Goal: Task Accomplishment & Management: Manage account settings

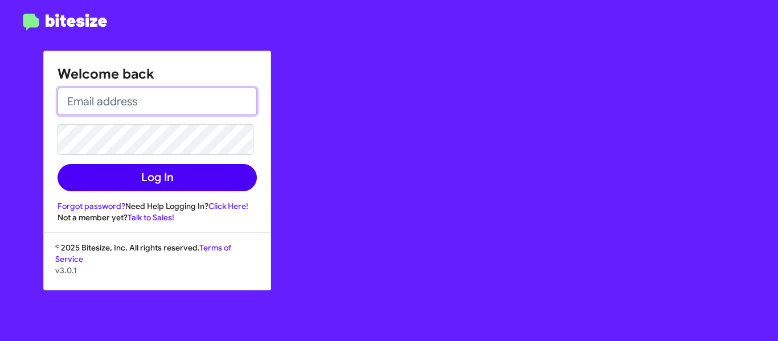
type input "[PERSON_NAME][EMAIL_ADDRESS][DOMAIN_NAME]"
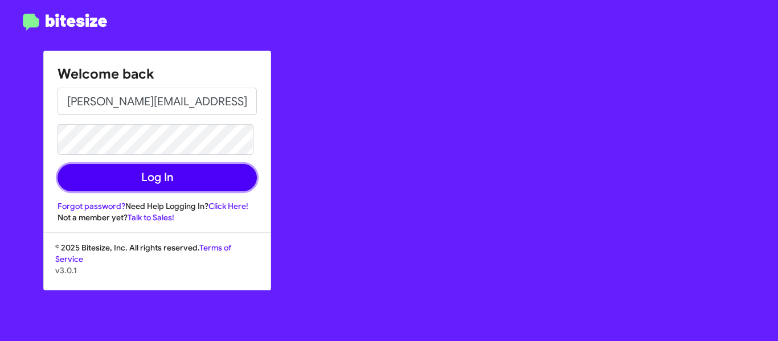
click at [122, 183] on button "Log In" at bounding box center [157, 177] width 199 height 27
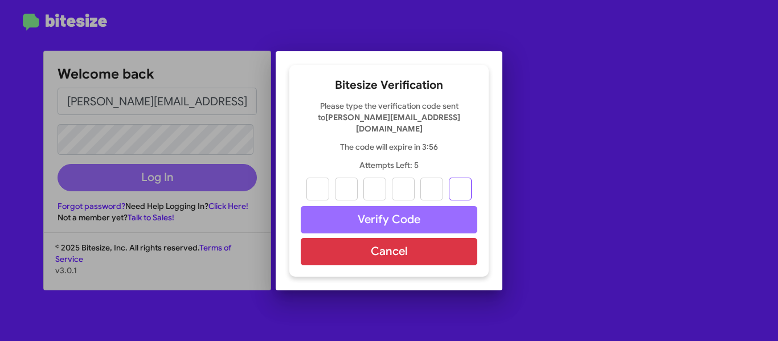
paste input "9"
type input "9"
type input "8"
type input "5"
type input "1"
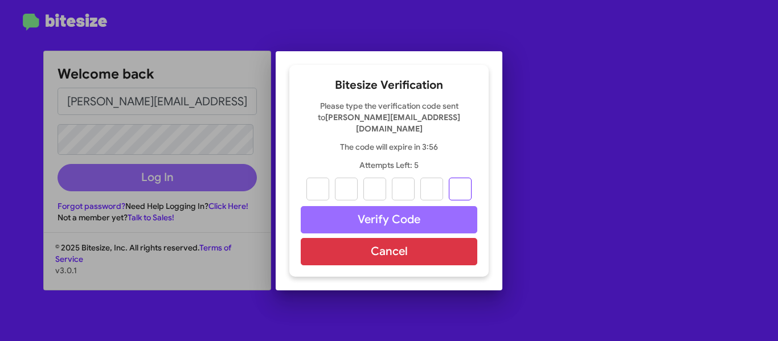
type input "2"
type input "9"
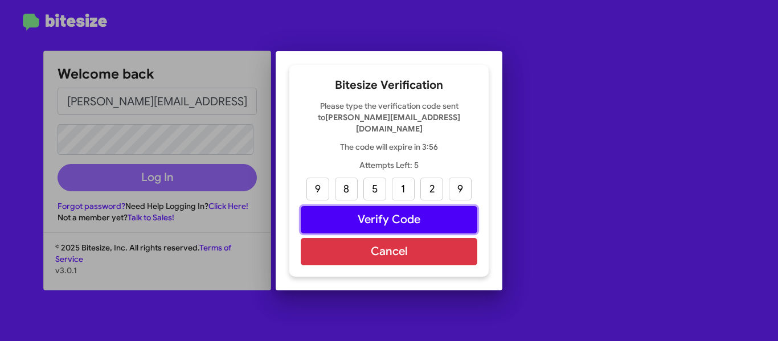
click at [368, 215] on button "Verify Code" at bounding box center [389, 219] width 177 height 27
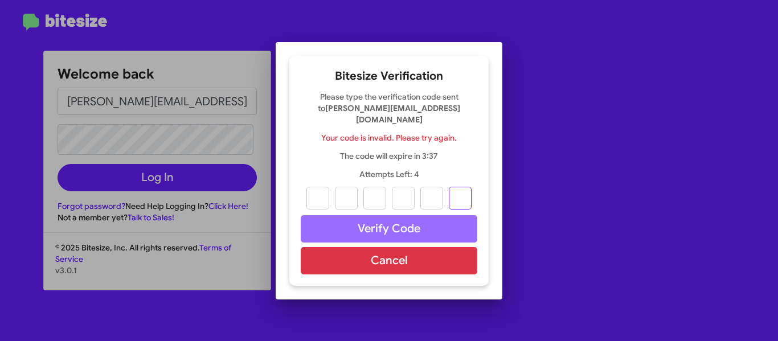
paste input "9"
type input "9"
type input "8"
type input "5"
type input "1"
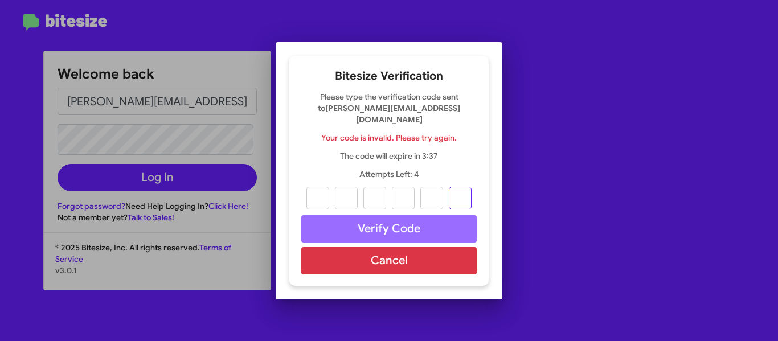
type input "2"
type input "9"
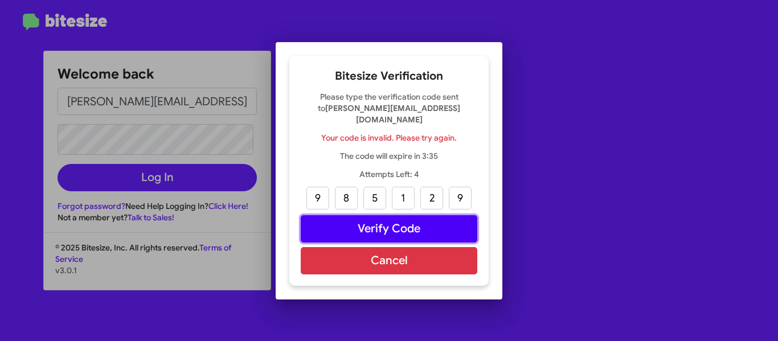
click at [412, 223] on button "Verify Code" at bounding box center [389, 228] width 177 height 27
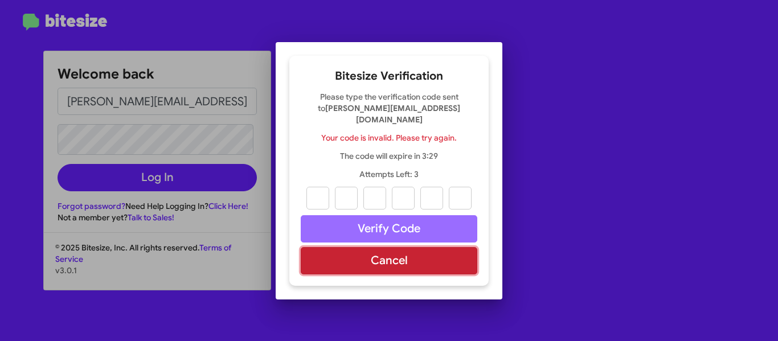
click at [342, 257] on button "Cancel" at bounding box center [389, 260] width 177 height 27
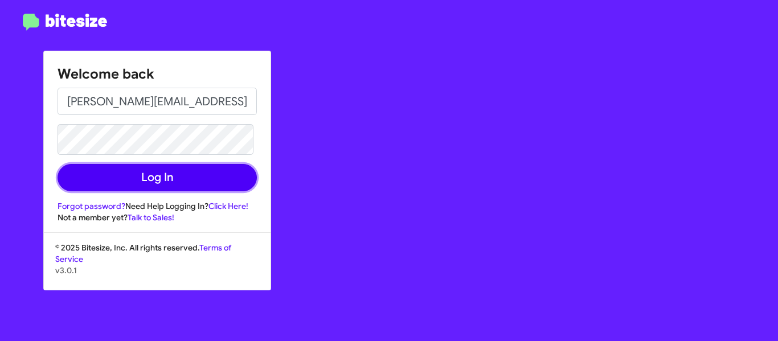
click at [213, 185] on button "Log In" at bounding box center [157, 177] width 199 height 27
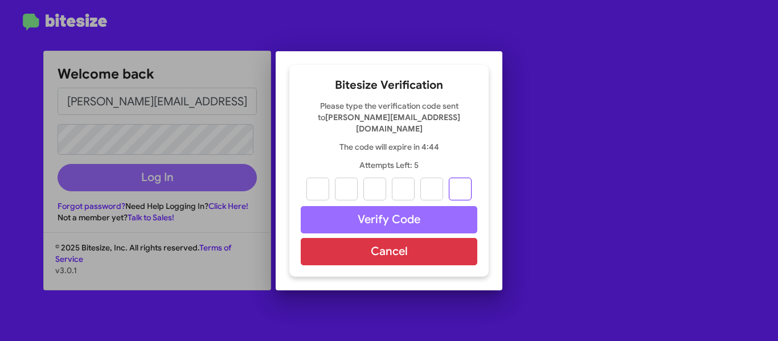
paste input "6"
type input "8"
type input "3"
type input "1"
type input "3"
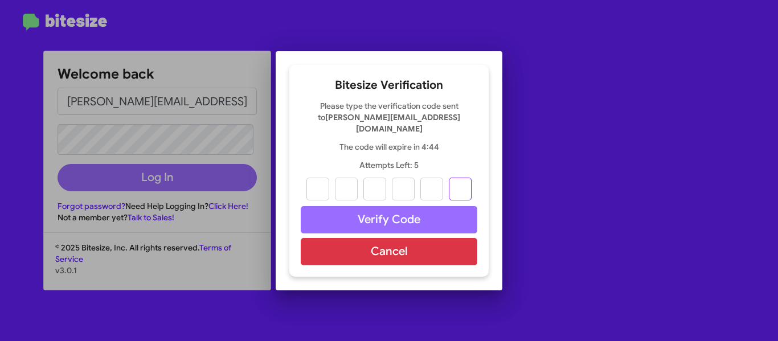
type input "0"
type input "6"
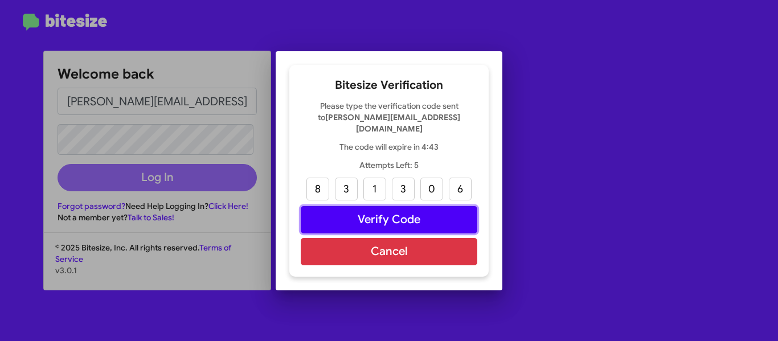
click at [365, 212] on button "Verify Code" at bounding box center [389, 219] width 177 height 27
